Goal: Task Accomplishment & Management: Use online tool/utility

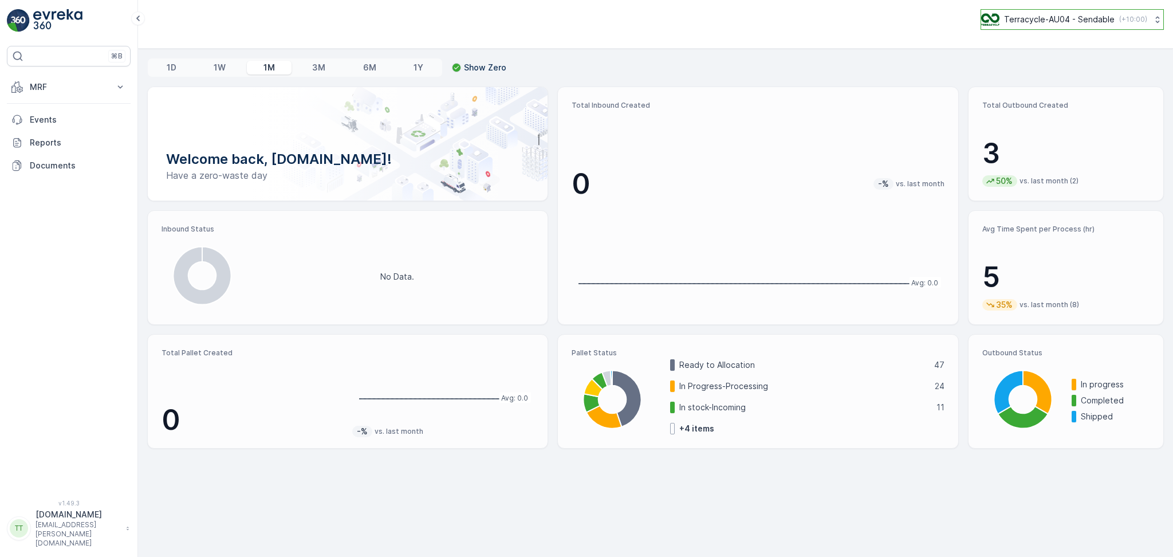
click at [1014, 24] on p "Terracycle-AU04 - Sendable" at bounding box center [1059, 19] width 111 height 11
type input "NZ"
click at [1032, 67] on span "TerraCycle-NZ01-TripleP" at bounding box center [1036, 70] width 96 height 11
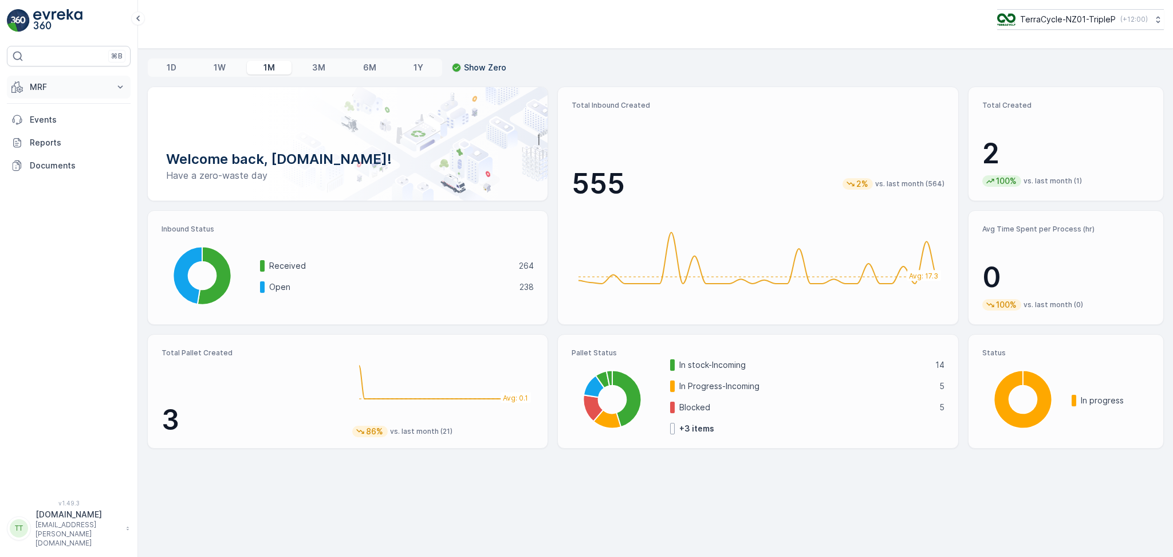
click at [77, 86] on p "MRF" at bounding box center [69, 86] width 78 height 11
click at [60, 119] on link "Inbound" at bounding box center [78, 123] width 106 height 16
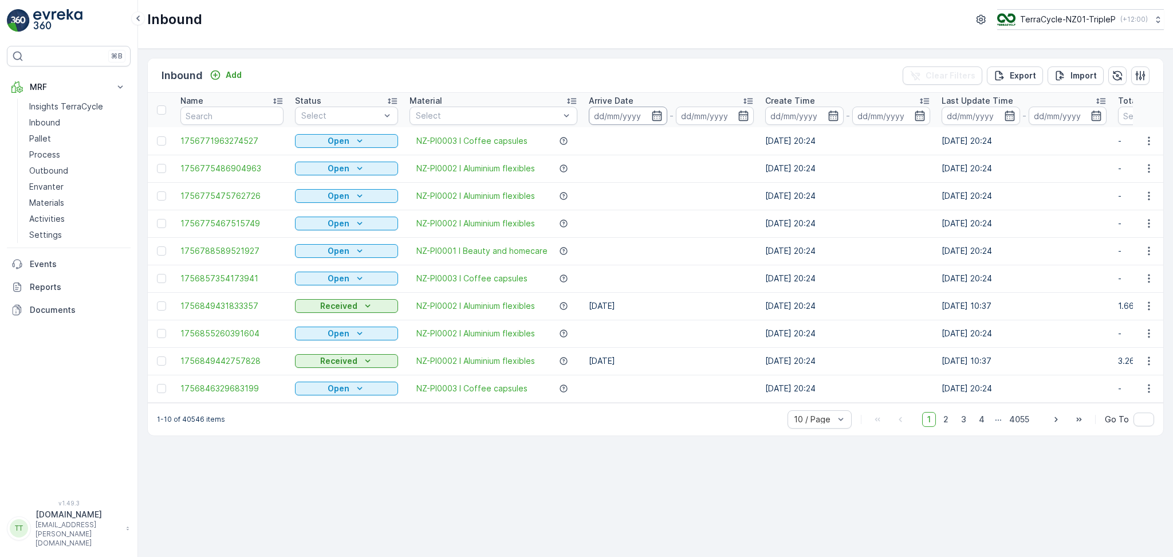
click at [620, 119] on input at bounding box center [628, 116] width 78 height 18
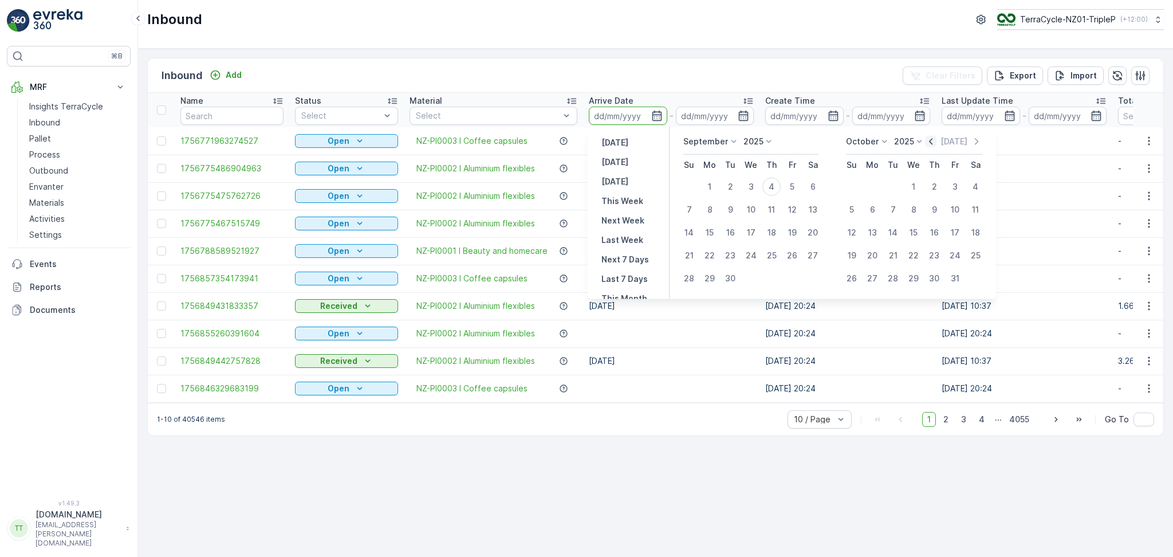
click at [933, 144] on icon "button" at bounding box center [930, 141] width 11 height 11
click at [933, 144] on icon at bounding box center [931, 141] width 11 height 11
click at [931, 140] on icon at bounding box center [931, 141] width 11 height 11
click at [916, 225] on span "2024" at bounding box center [922, 221] width 19 height 11
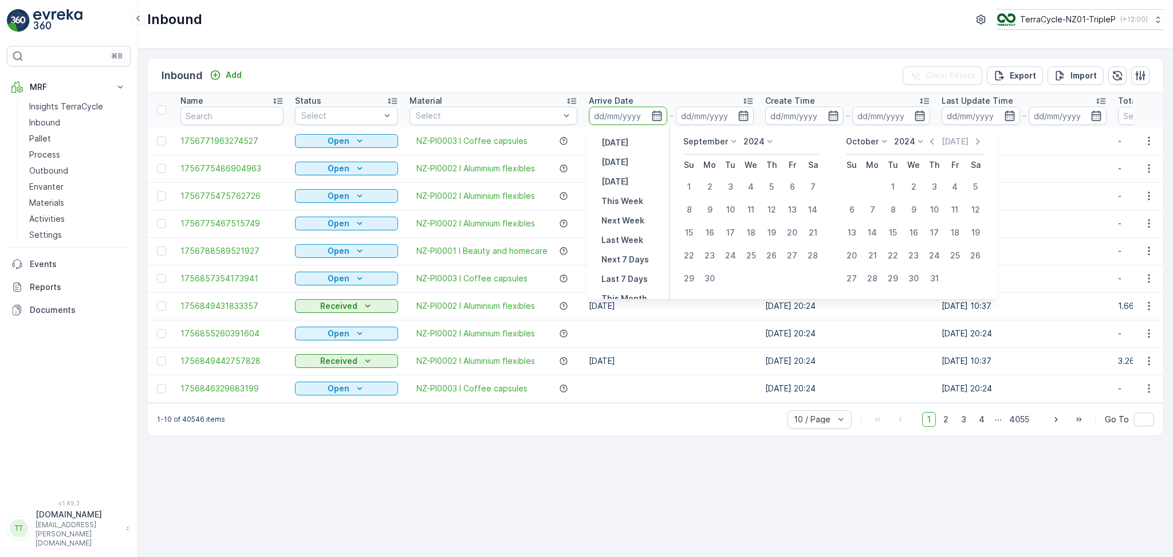
click at [717, 143] on p "September" at bounding box center [705, 141] width 45 height 11
click at [710, 155] on span "January" at bounding box center [705, 157] width 30 height 11
click at [862, 143] on p "February" at bounding box center [863, 141] width 34 height 11
click at [712, 177] on button "1" at bounding box center [709, 186] width 21 height 21
type input "[DATE]"
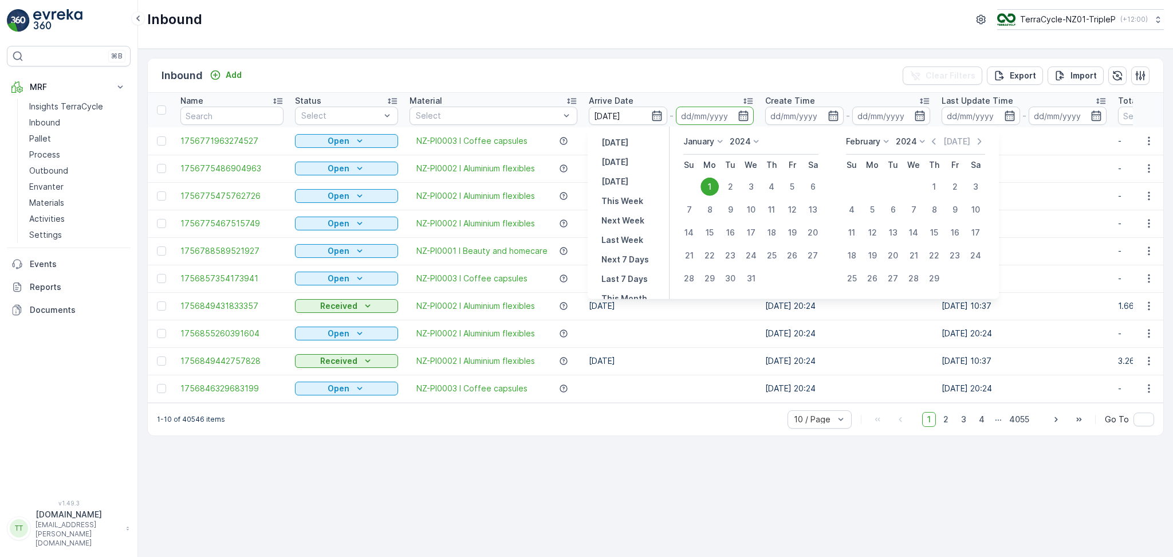
click at [860, 145] on p "February" at bounding box center [863, 141] width 34 height 11
click at [873, 245] on span "December" at bounding box center [873, 247] width 40 height 11
click at [893, 276] on div "31" at bounding box center [893, 278] width 18 height 18
type input "[DATE]"
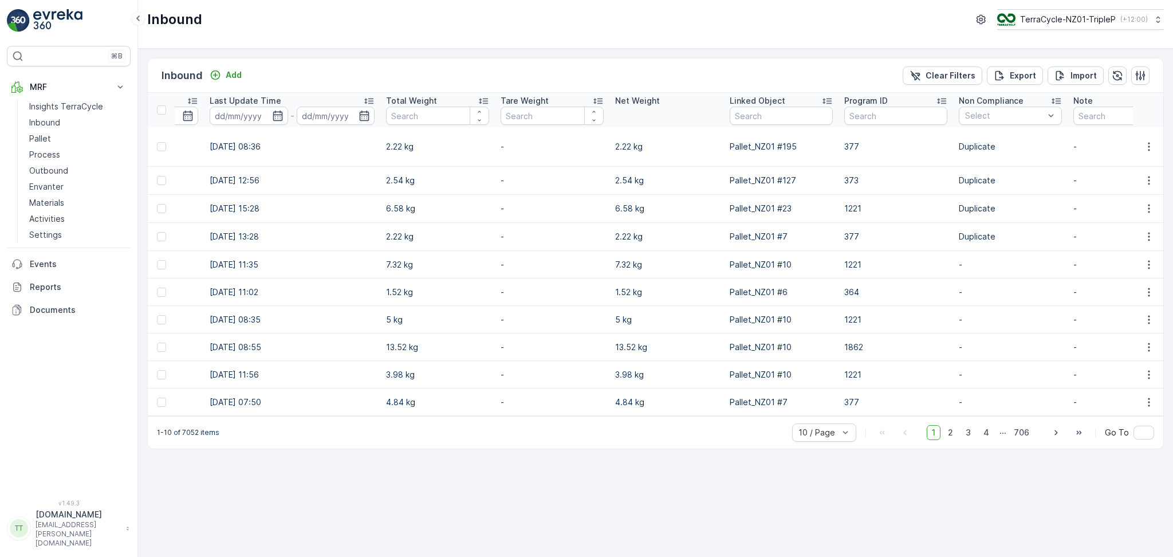
scroll to position [0, 908]
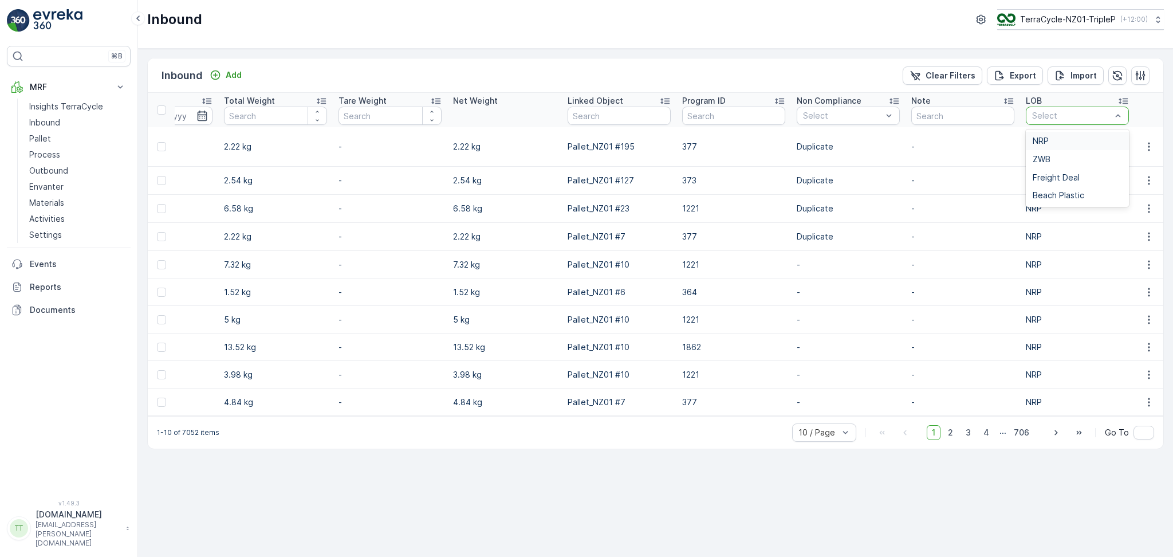
click at [1047, 137] on div "NRP" at bounding box center [1077, 140] width 89 height 9
click at [1065, 151] on div "ZWB" at bounding box center [1077, 159] width 103 height 18
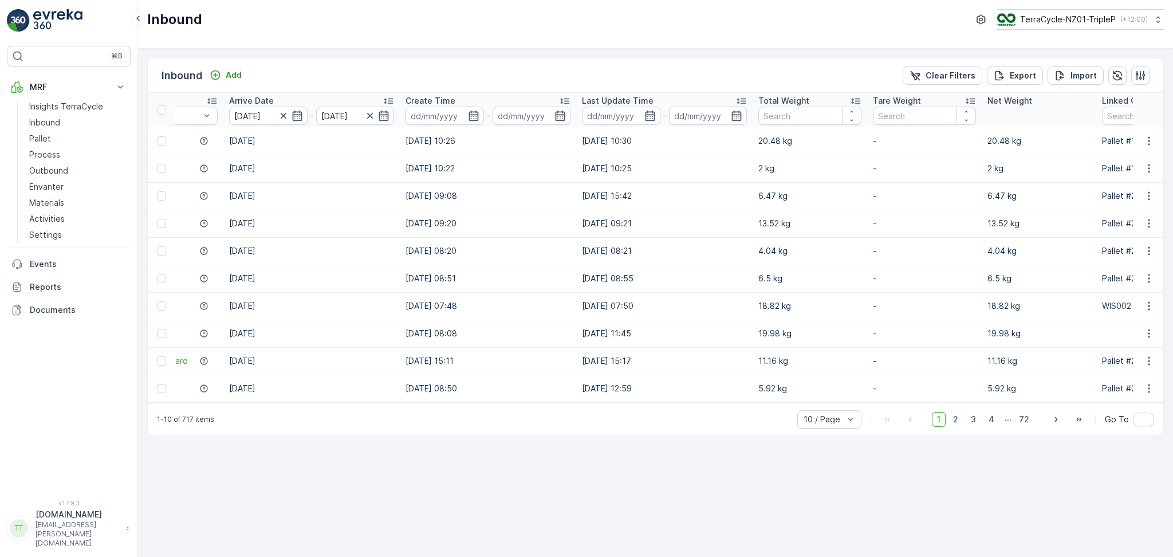
scroll to position [0, 305]
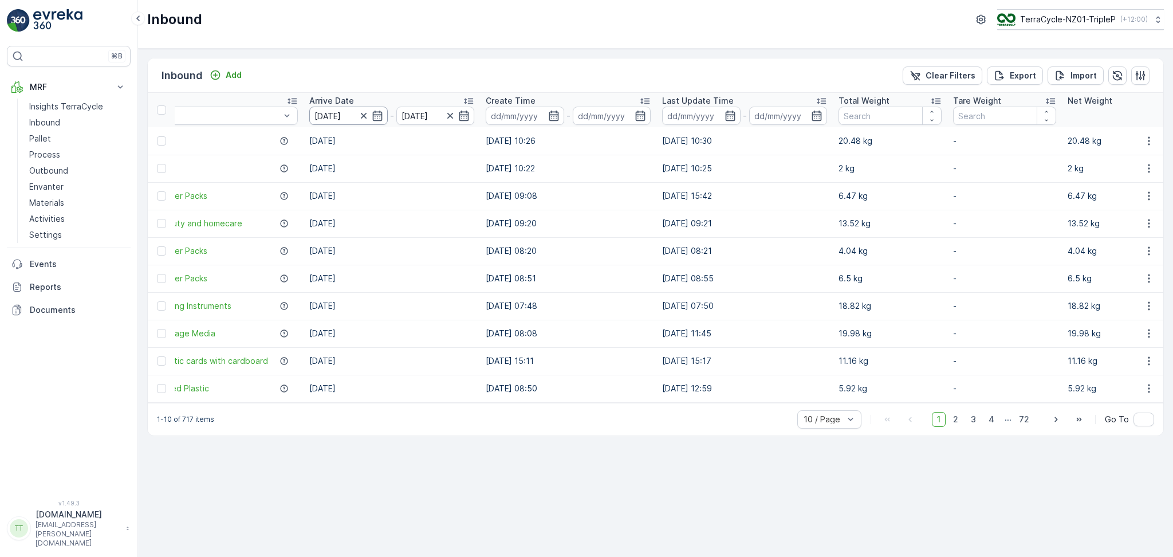
click at [334, 117] on input "[DATE]" at bounding box center [348, 116] width 78 height 18
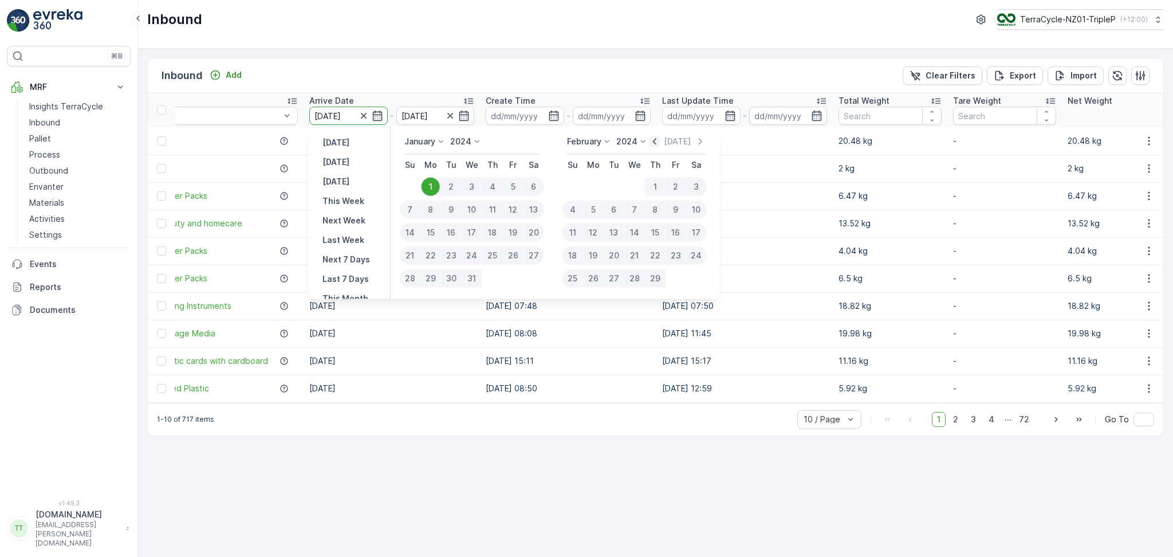
click at [655, 138] on icon "button" at bounding box center [654, 141] width 11 height 11
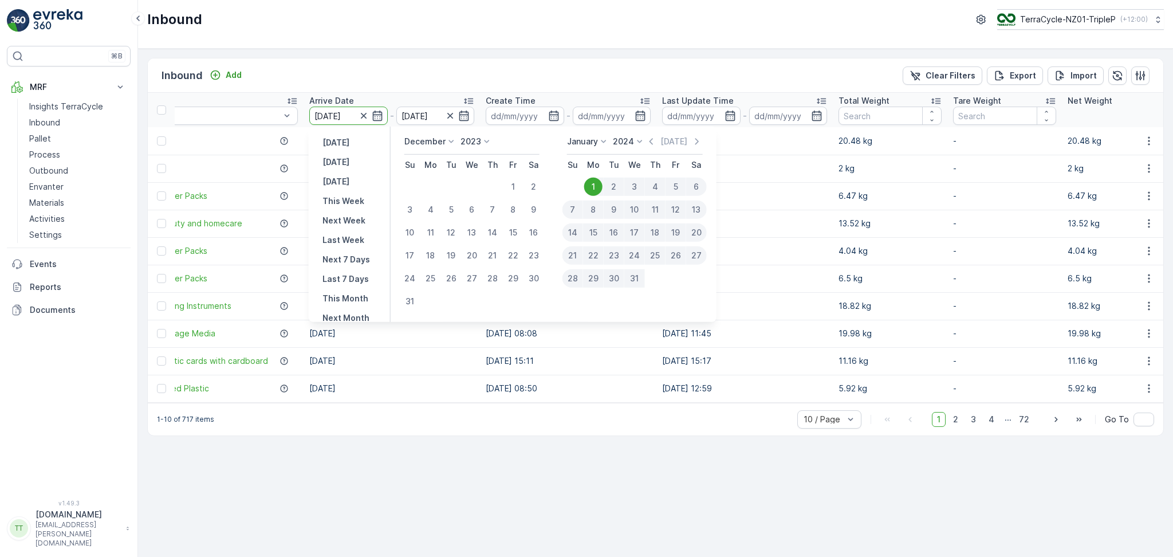
click at [422, 136] on p "December" at bounding box center [424, 141] width 41 height 11
click at [428, 160] on span "January" at bounding box center [426, 157] width 30 height 11
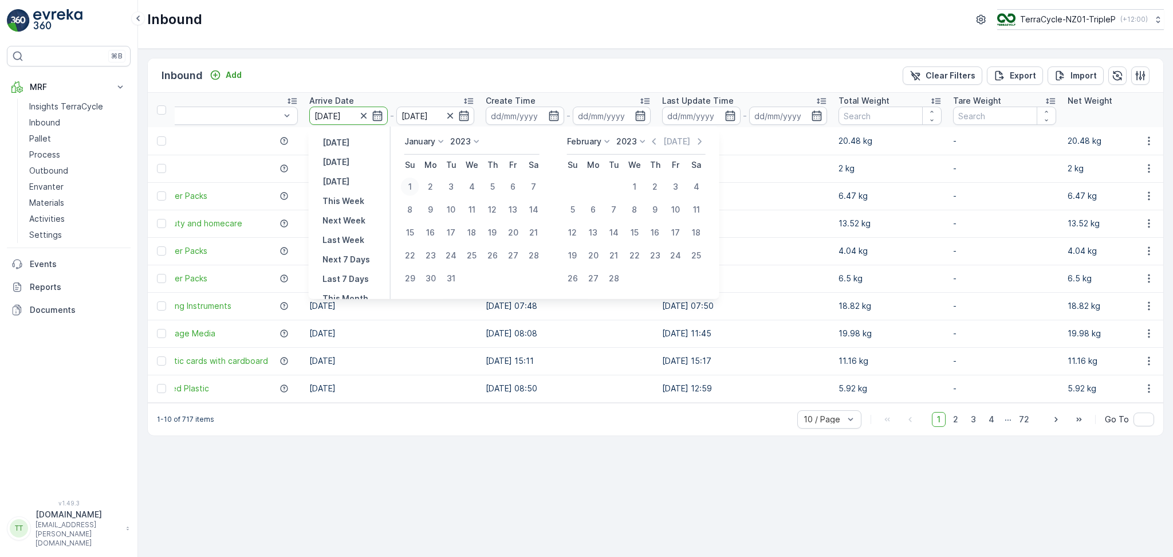
click at [408, 183] on div "1" at bounding box center [410, 187] width 18 height 18
type input "[DATE]"
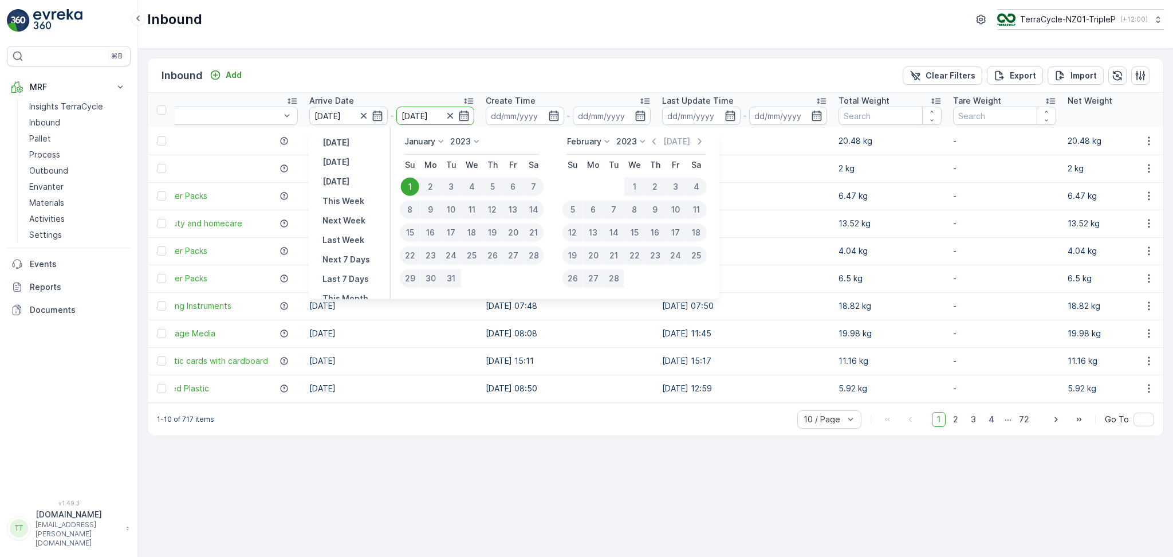
click at [590, 143] on p "February" at bounding box center [584, 141] width 34 height 11
click at [593, 247] on span "December" at bounding box center [594, 247] width 40 height 11
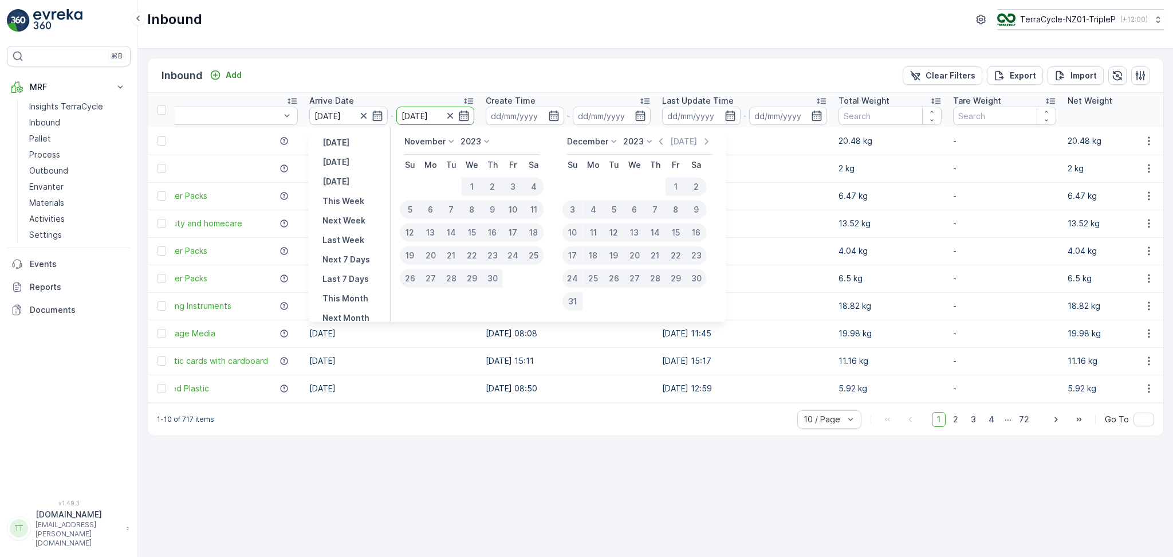
click at [574, 301] on div "31" at bounding box center [572, 301] width 21 height 18
type input "[DATE]"
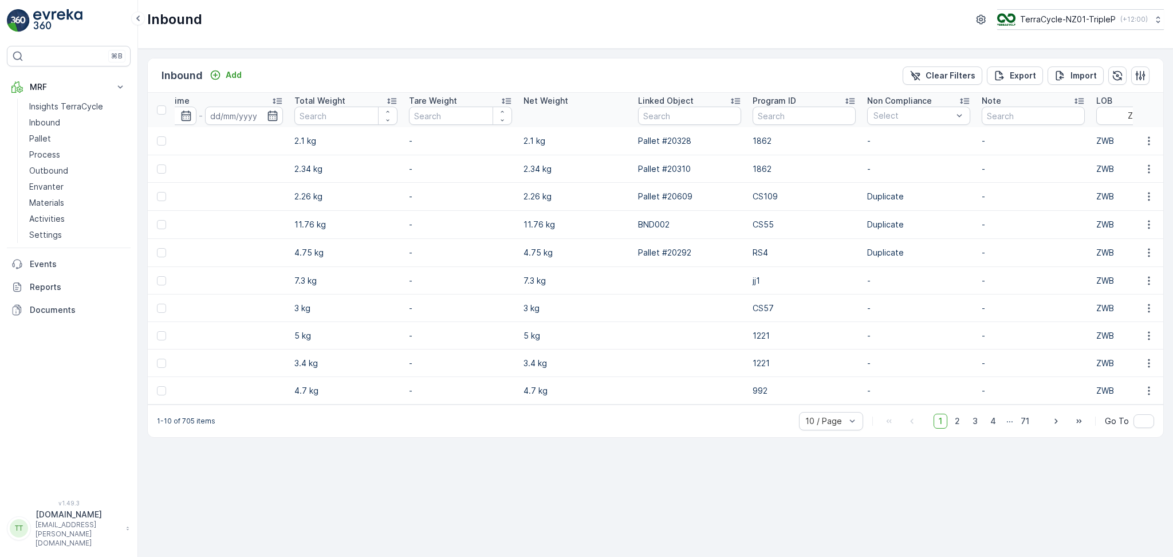
scroll to position [0, 1011]
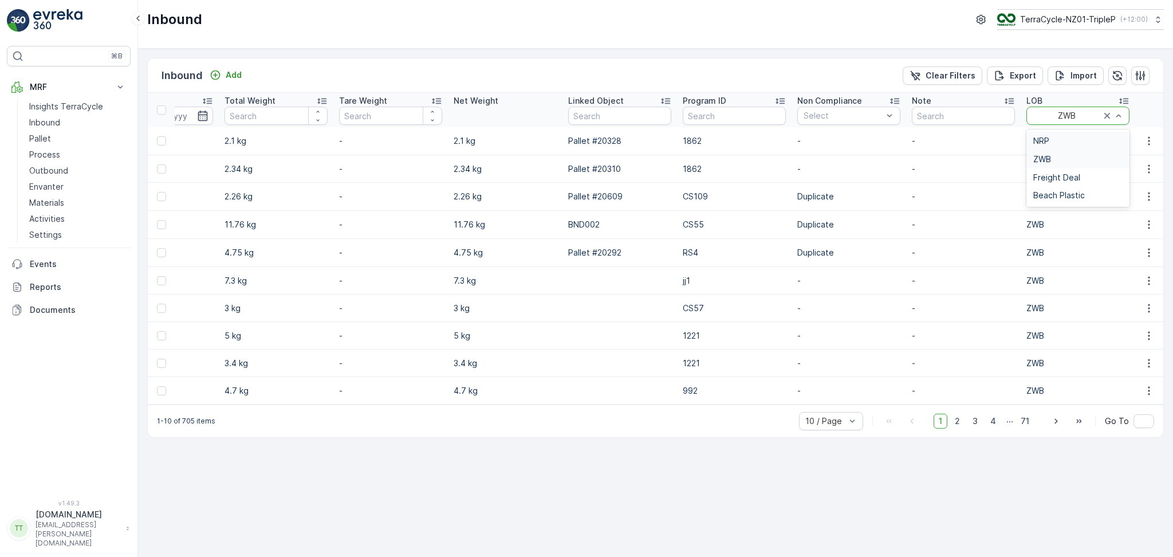
click at [1063, 133] on div "NRP" at bounding box center [1077, 141] width 103 height 18
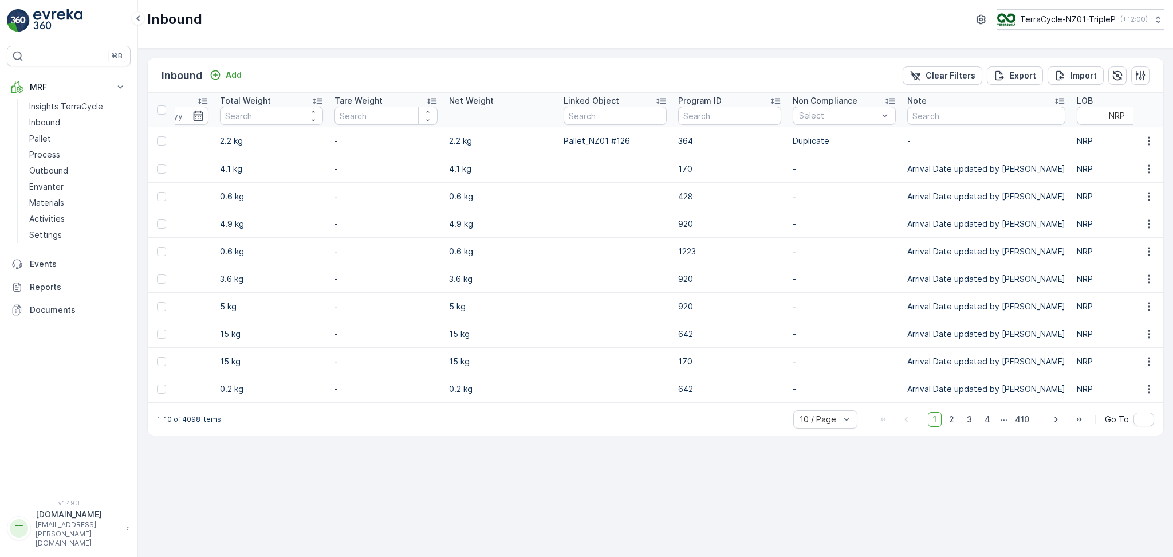
scroll to position [0, 994]
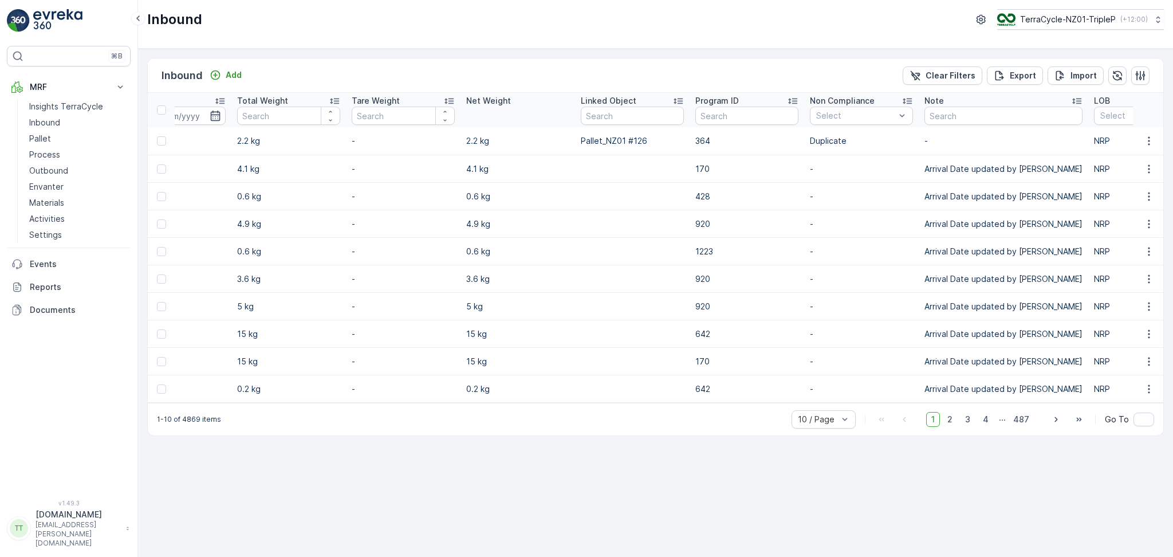
click at [656, 410] on div "1-10 of 4869 items 10 / Page 1 2 3 4 ... 487 Go To" at bounding box center [655, 419] width 1015 height 33
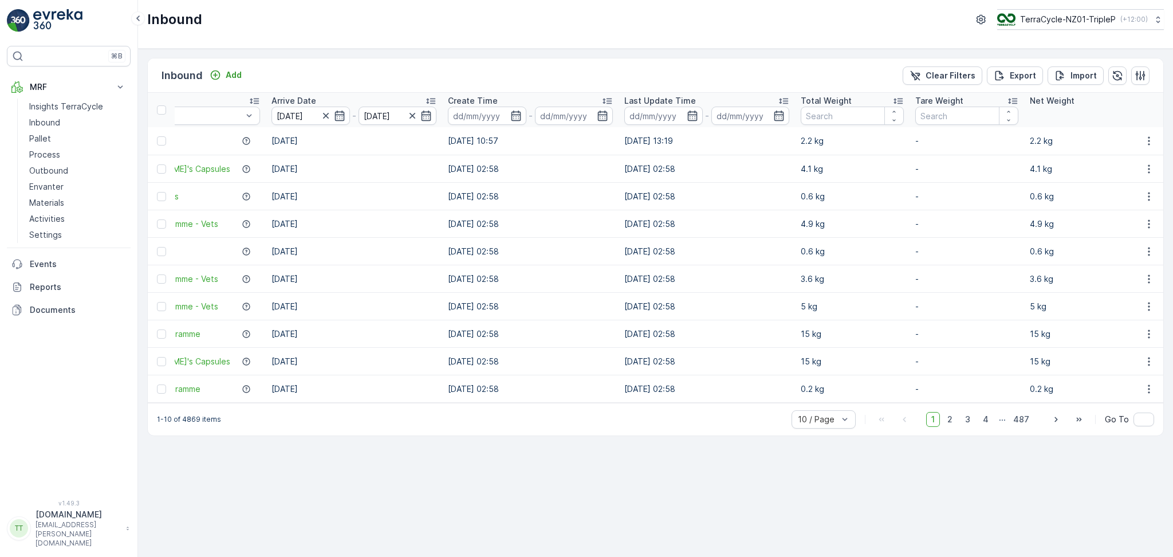
scroll to position [0, 285]
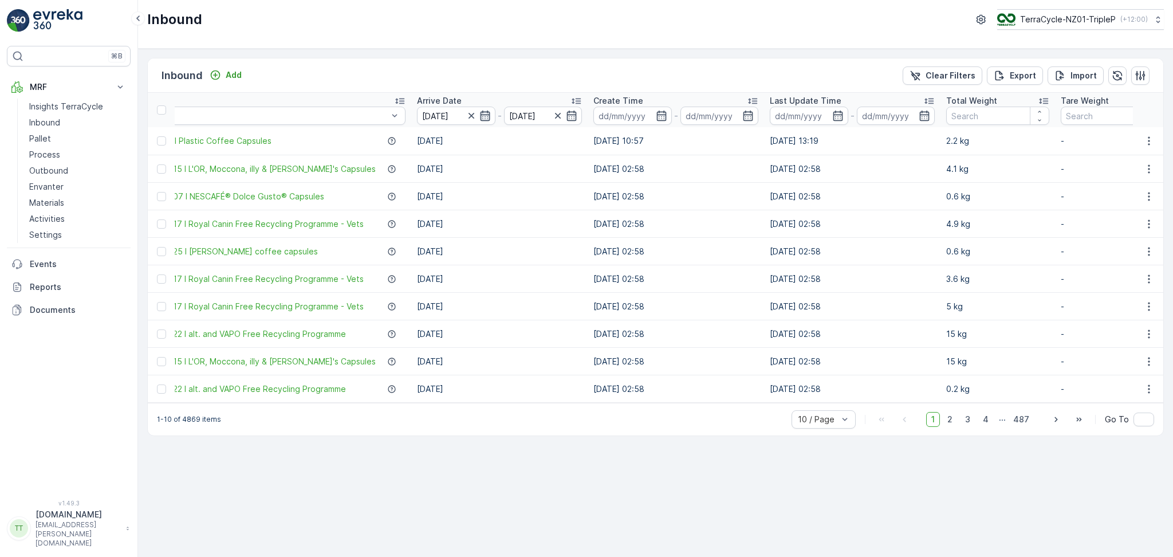
click at [479, 112] on icon "button" at bounding box center [484, 115] width 11 height 11
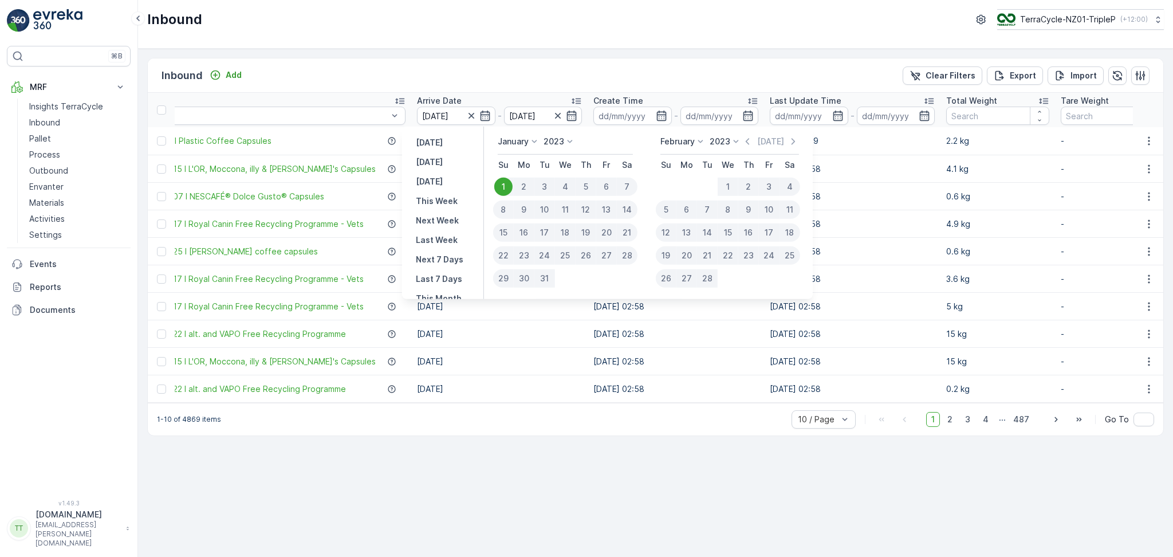
click at [557, 143] on p "2023" at bounding box center [553, 141] width 21 height 11
click at [562, 186] on span "2022" at bounding box center [559, 189] width 19 height 11
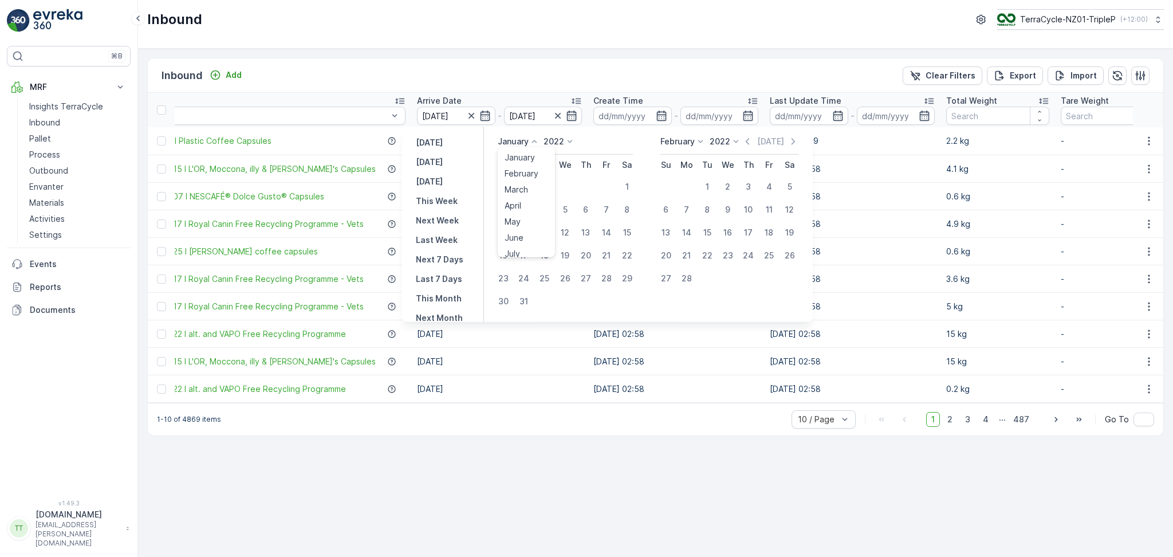
click at [517, 146] on p "January" at bounding box center [513, 141] width 31 height 11
click at [627, 188] on div "1" at bounding box center [627, 187] width 18 height 18
type input "[DATE]"
click at [724, 147] on div "[DATE] [DATE]" at bounding box center [729, 145] width 139 height 19
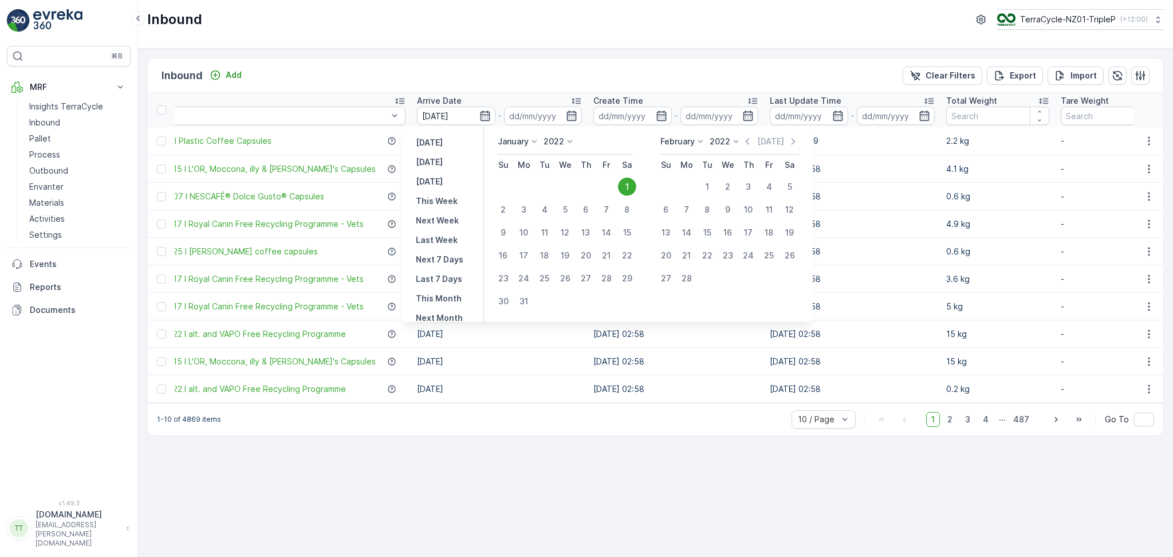
click at [724, 147] on div "2022" at bounding box center [726, 141] width 32 height 11
drag, startPoint x: 728, startPoint y: 191, endPoint x: 698, endPoint y: 163, distance: 41.7
click at [728, 191] on span "2022" at bounding box center [725, 189] width 19 height 11
click at [673, 141] on p "March" at bounding box center [672, 141] width 24 height 11
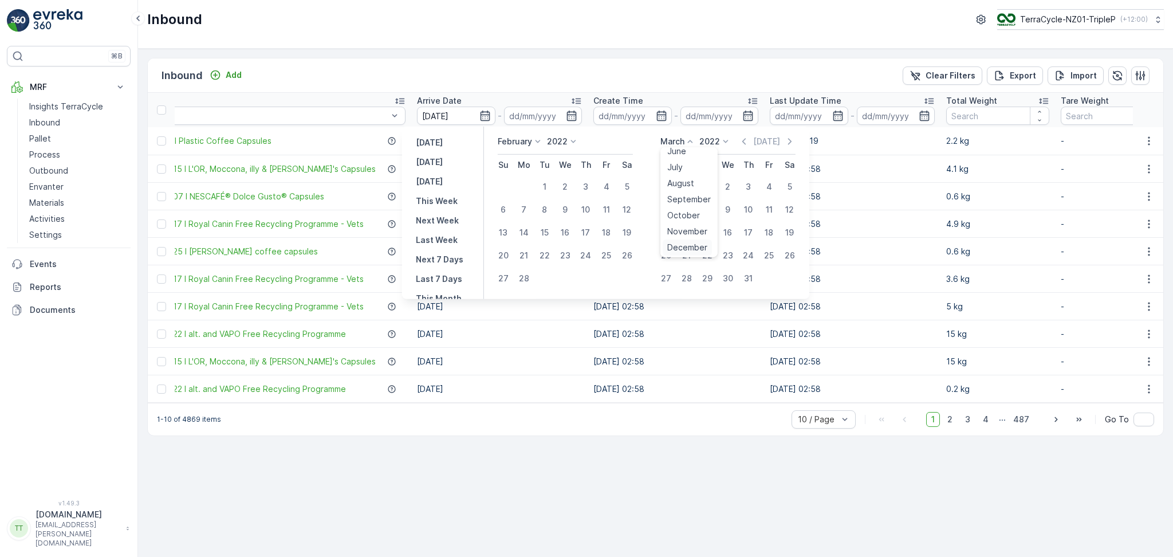
click at [685, 248] on span "December" at bounding box center [687, 247] width 40 height 11
click at [789, 278] on div "31" at bounding box center [790, 278] width 18 height 18
type input "[DATE]"
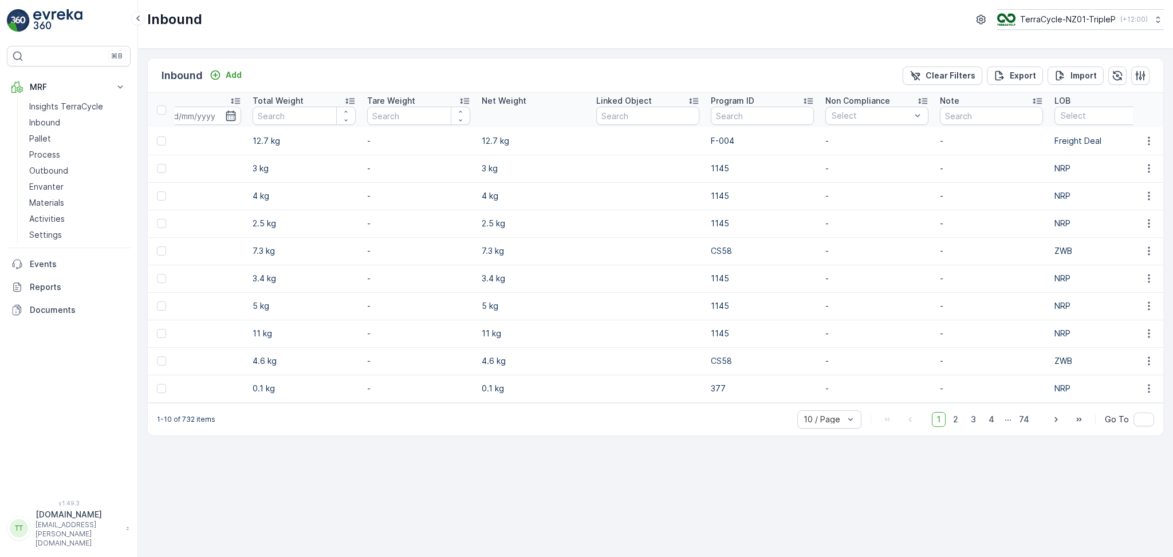
scroll to position [0, 1019]
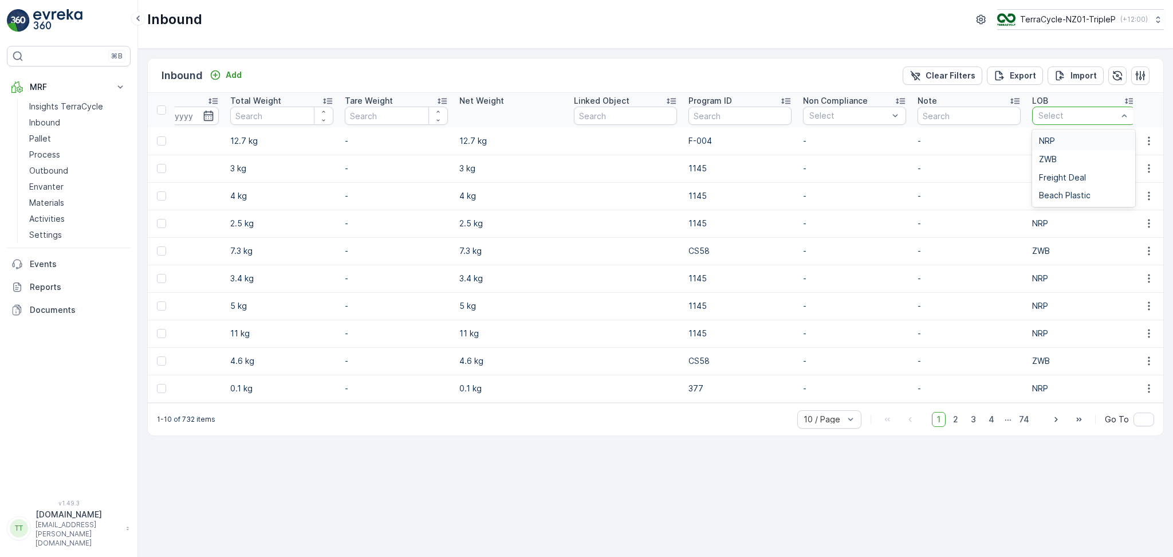
click at [1057, 144] on div "NRP" at bounding box center [1083, 140] width 89 height 9
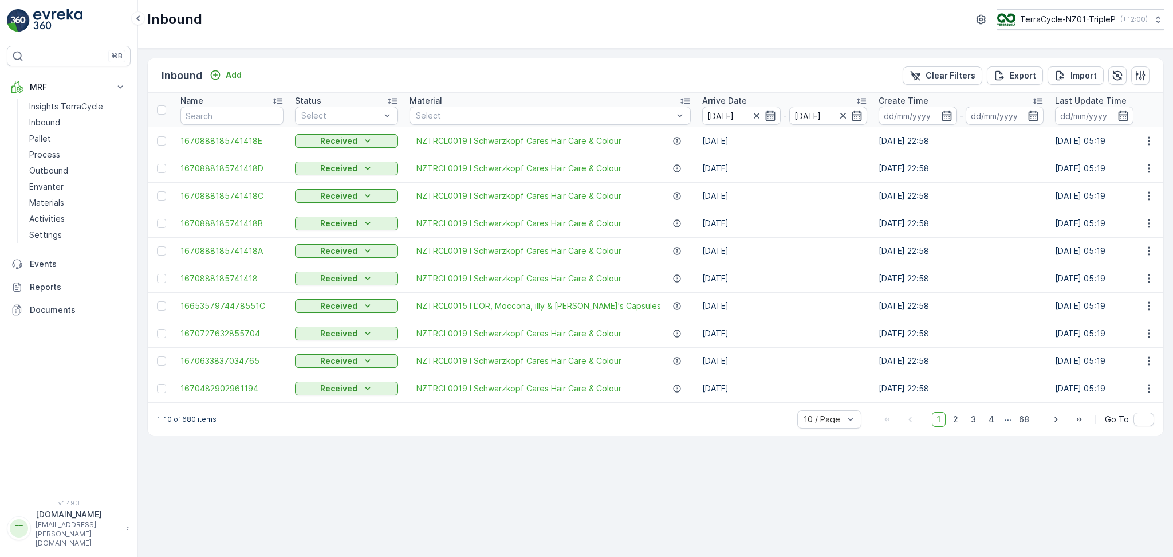
click at [765, 119] on icon "button" at bounding box center [770, 116] width 10 height 10
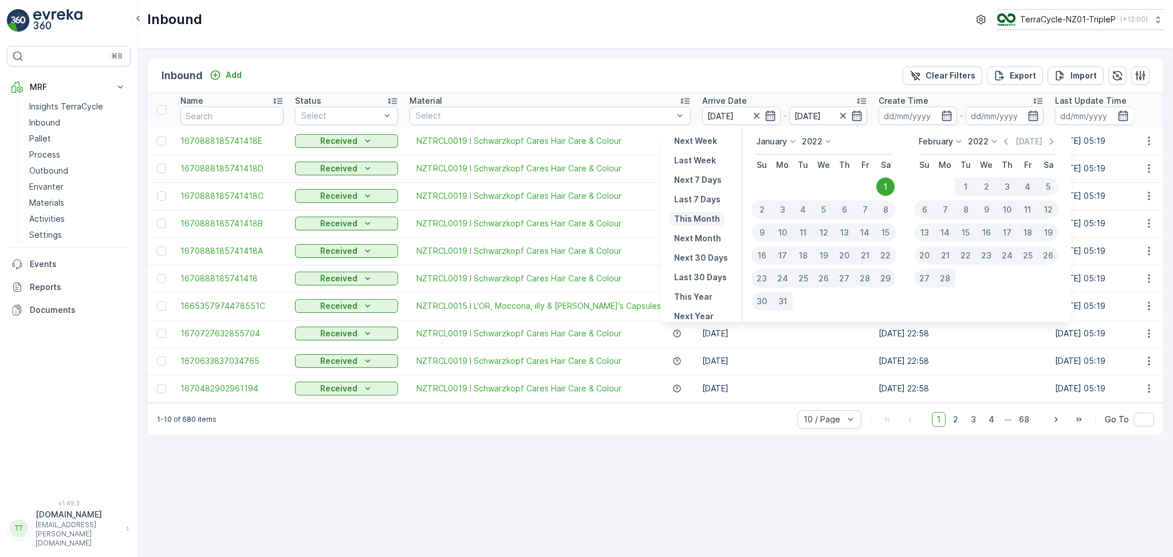
scroll to position [80, 0]
click at [698, 295] on p "This Year" at bounding box center [693, 295] width 38 height 11
type input "[DATE]"
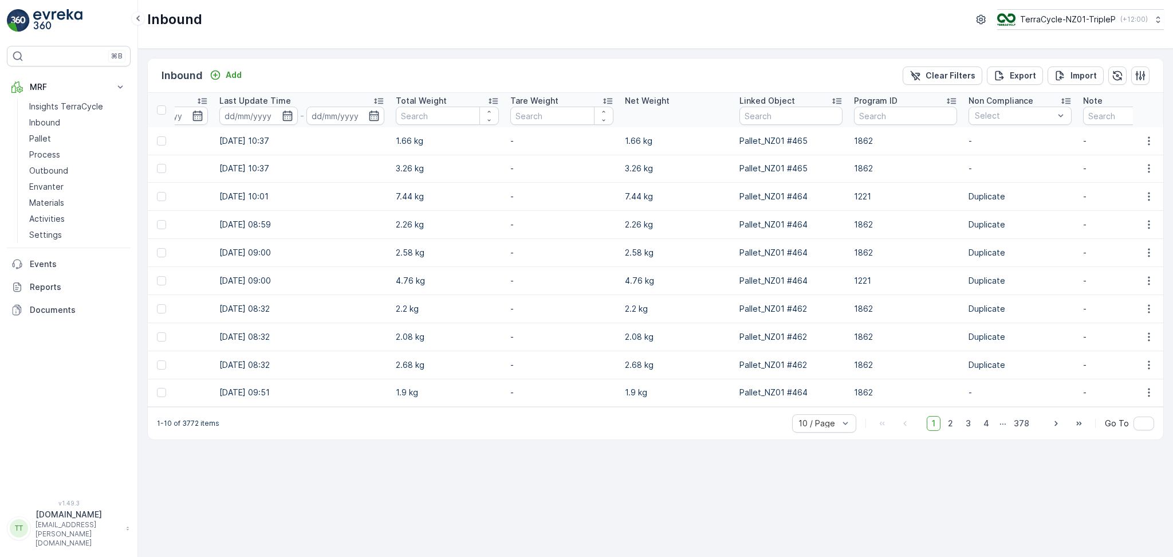
scroll to position [0, 885]
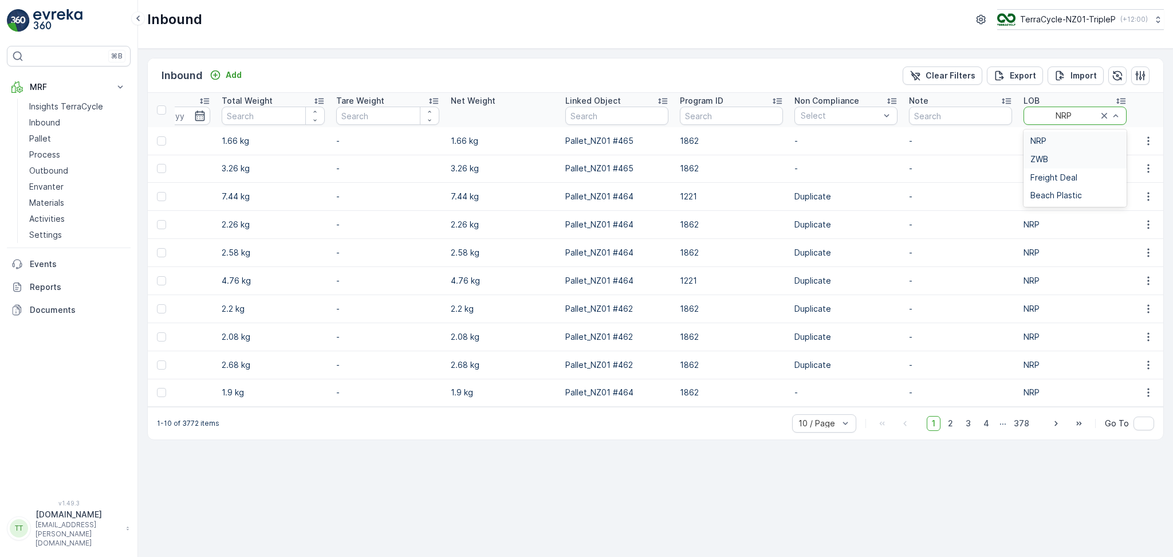
click at [1090, 161] on div "ZWB" at bounding box center [1074, 159] width 89 height 9
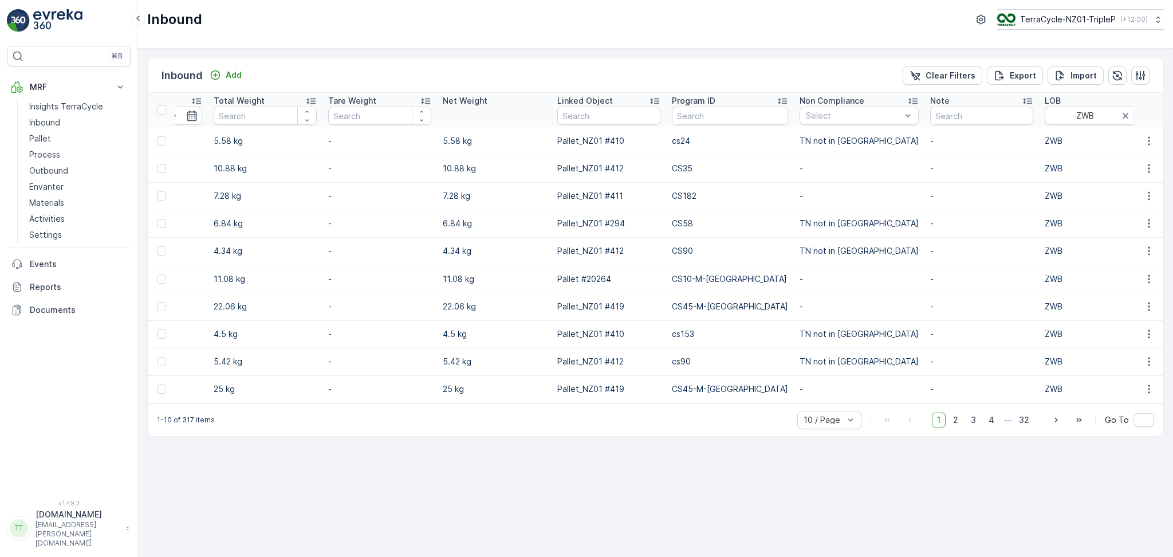
scroll to position [0, 877]
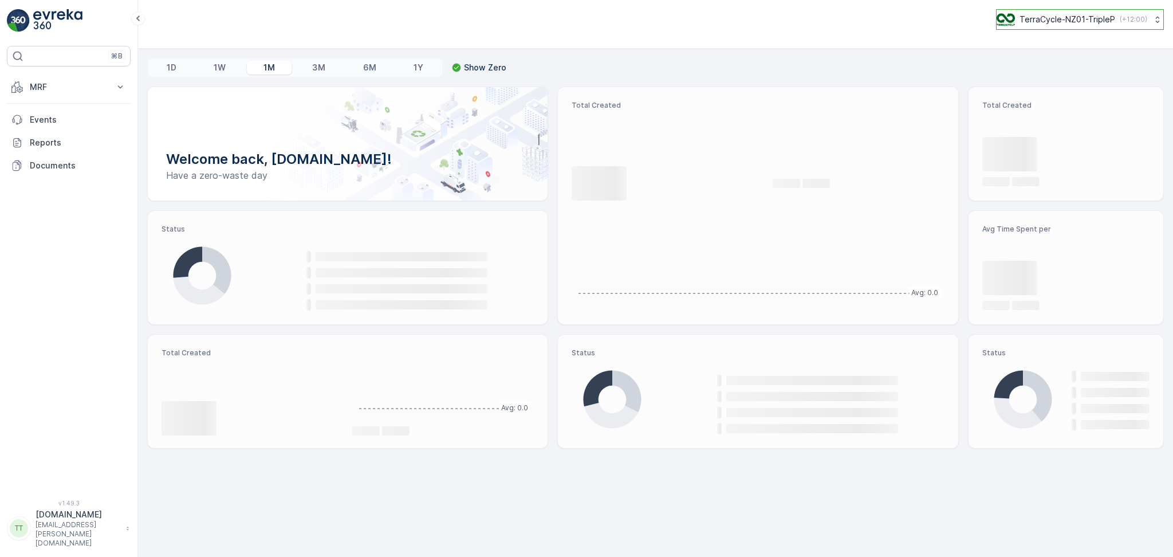
click at [1031, 18] on p "TerraCycle-NZ01-TripleP" at bounding box center [1067, 19] width 96 height 11
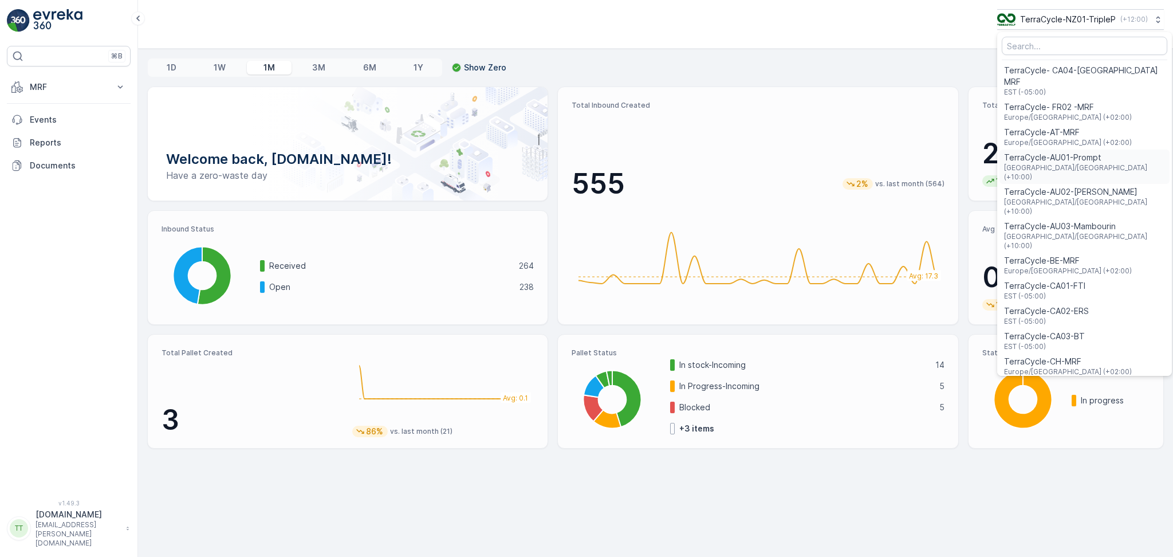
click at [1078, 163] on span "Australia/Sydney (+10:00)" at bounding box center [1084, 172] width 161 height 18
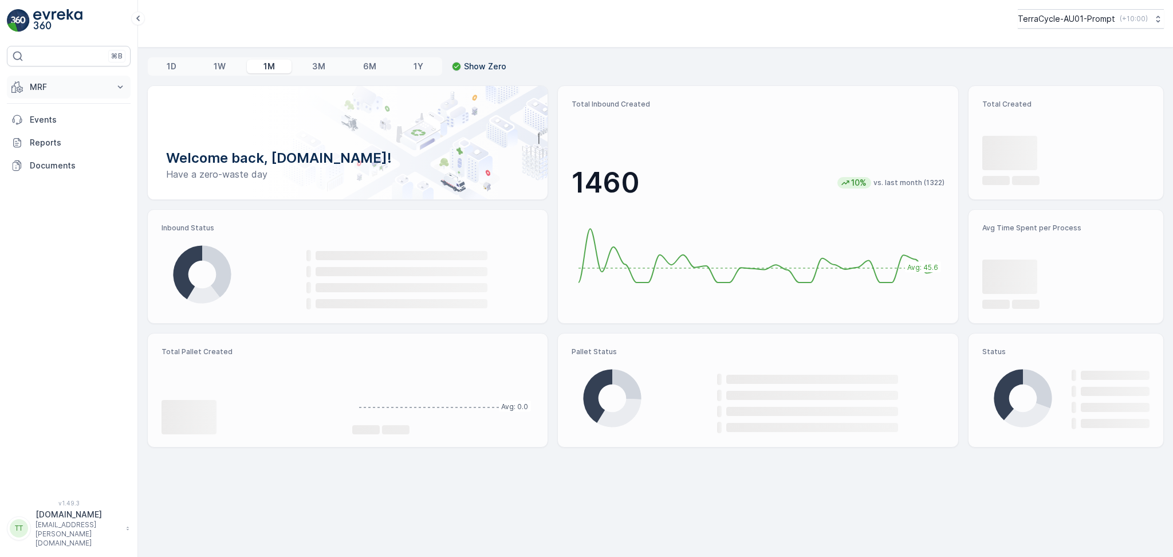
click at [74, 81] on p "MRF" at bounding box center [69, 86] width 78 height 11
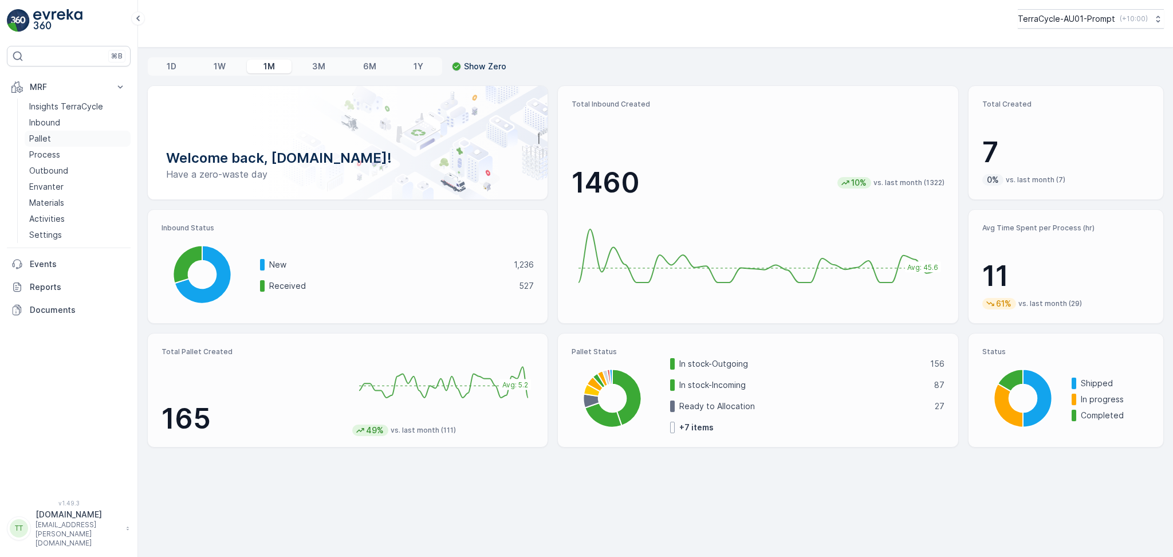
click at [60, 142] on link "Pallet" at bounding box center [78, 139] width 106 height 16
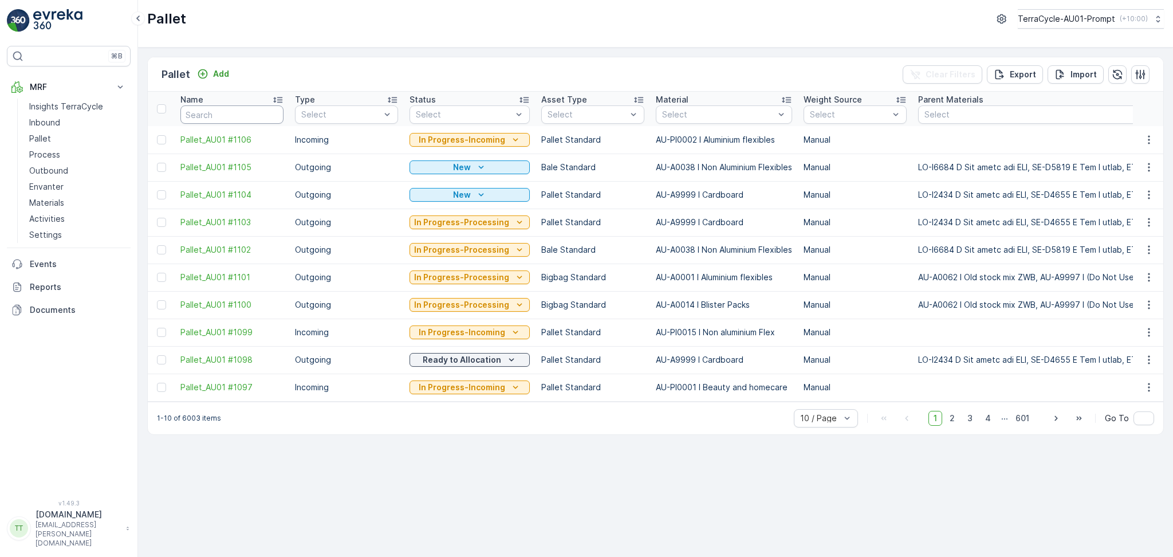
click at [225, 113] on input "text" at bounding box center [231, 114] width 103 height 18
type input "FD"
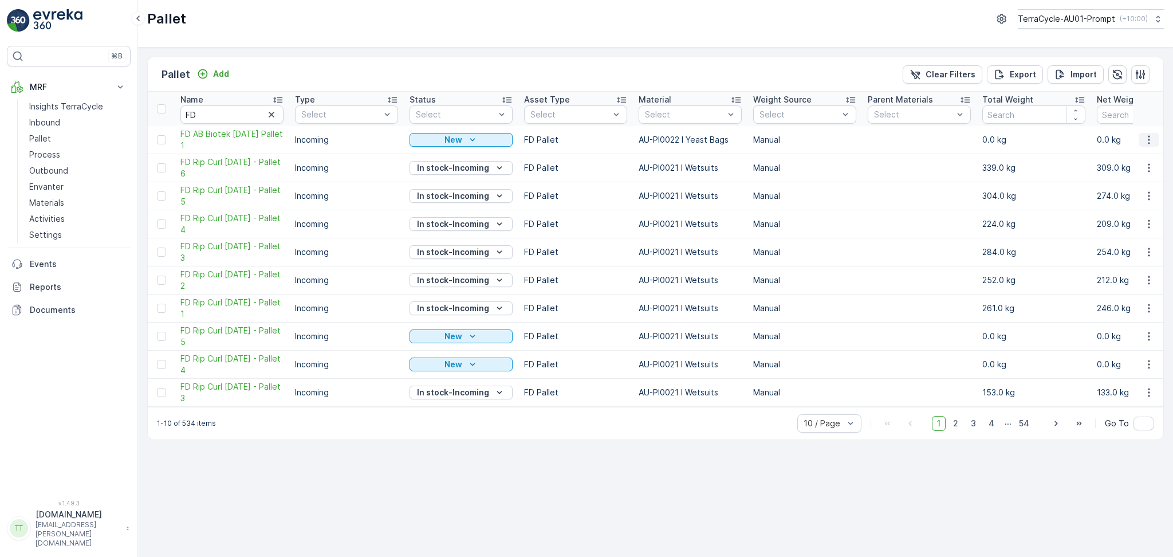
click at [1144, 144] on icon "button" at bounding box center [1148, 139] width 11 height 11
click at [1120, 186] on span "Duplicate Pallet" at bounding box center [1132, 188] width 61 height 11
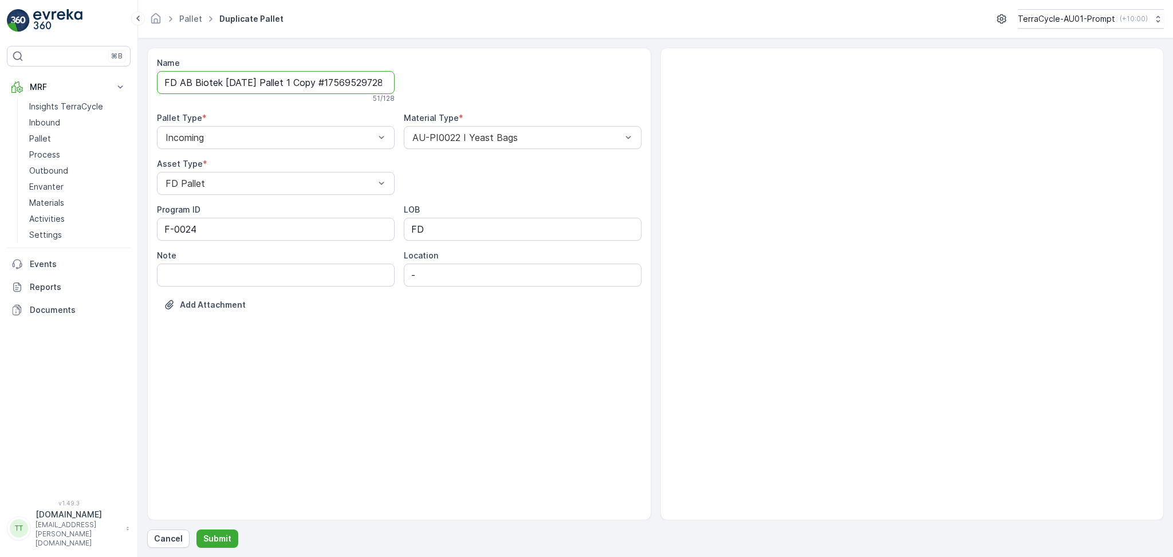
drag, startPoint x: 240, startPoint y: 84, endPoint x: 224, endPoint y: 84, distance: 15.5
click at [224, 84] on input "FD AB Biotek 28.8.2025 Pallet 1 Copy #1756952972845" at bounding box center [276, 82] width 238 height 23
drag, startPoint x: 305, startPoint y: 86, endPoint x: 496, endPoint y: 81, distance: 190.8
click at [495, 81] on div "Name FD AB Biotek 09.09.2025 Pallet 1 Copy #1756952972845 Checking availability…" at bounding box center [399, 193] width 484 height 273
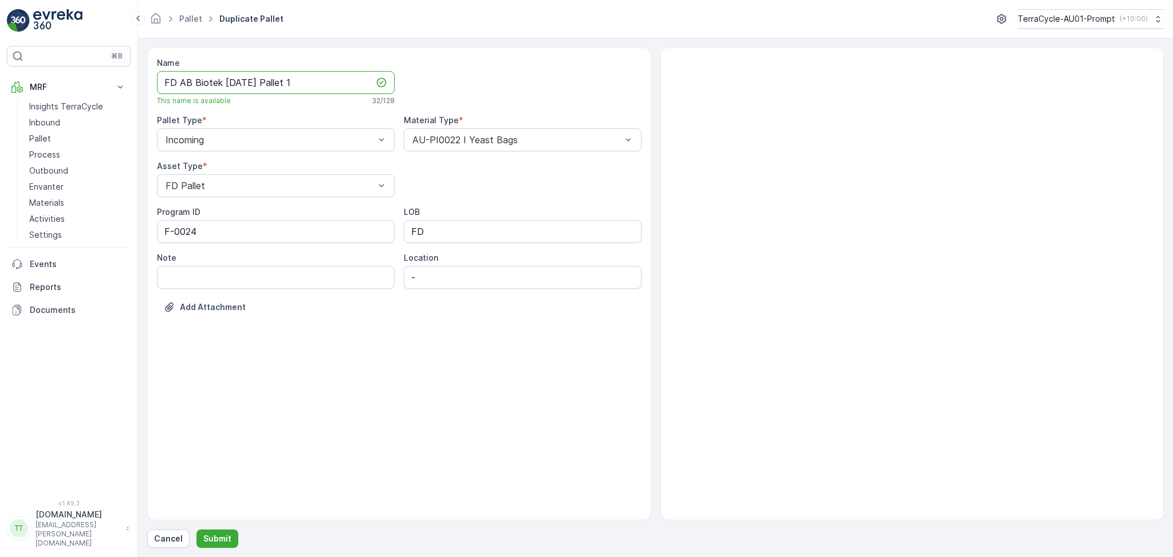
scroll to position [0, 0]
type input "FD AB Biotek 09.09.2025 Pallet 1"
click at [218, 534] on p "Submit" at bounding box center [217, 538] width 28 height 11
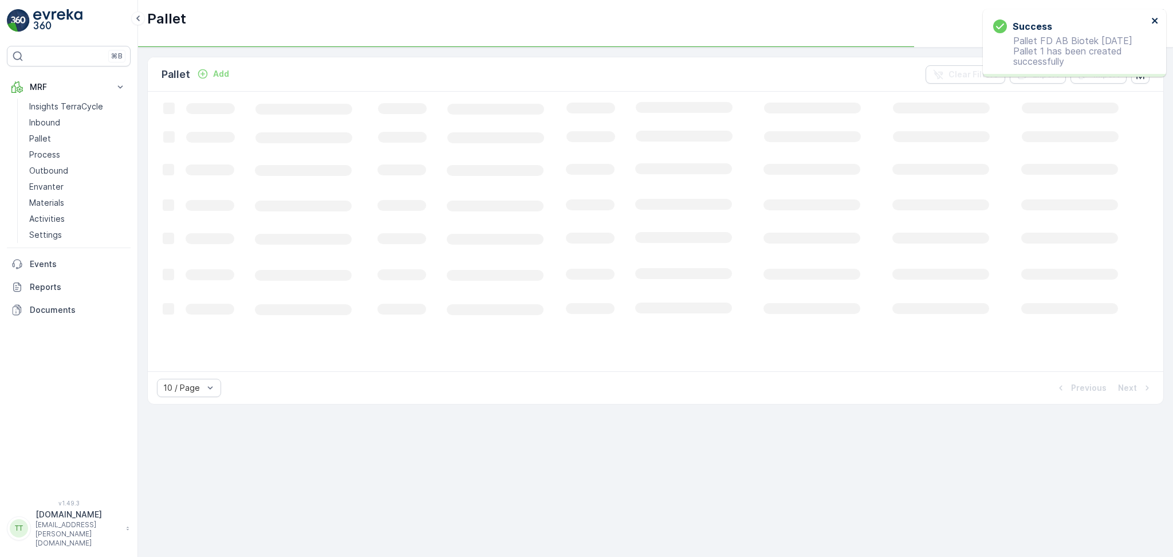
click at [1153, 21] on icon "close" at bounding box center [1155, 21] width 6 height 6
